Goal: Information Seeking & Learning: Find specific fact

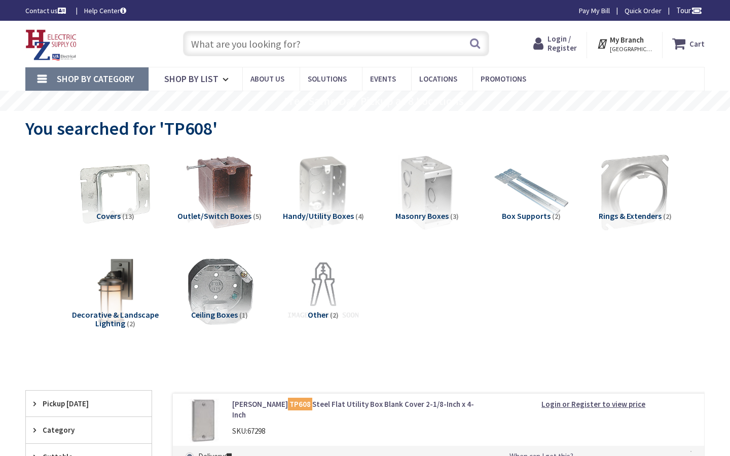
type input "Valley Rd, Lincoln, NE 68510, USA"
